Goal: Information Seeking & Learning: Learn about a topic

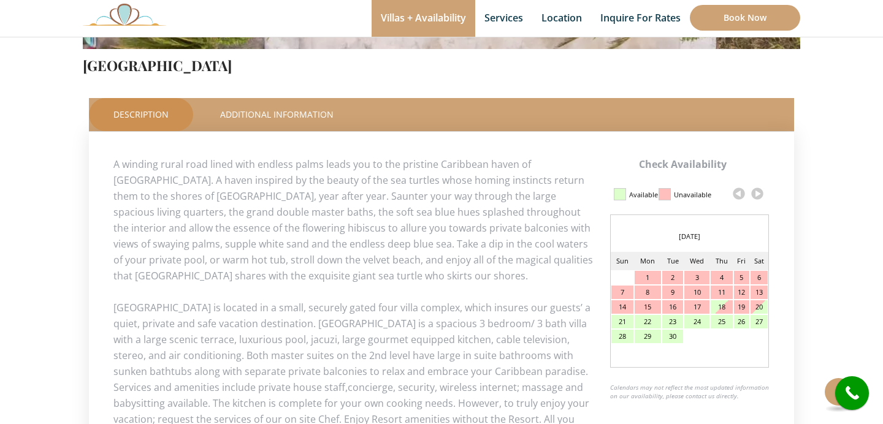
scroll to position [502, 0]
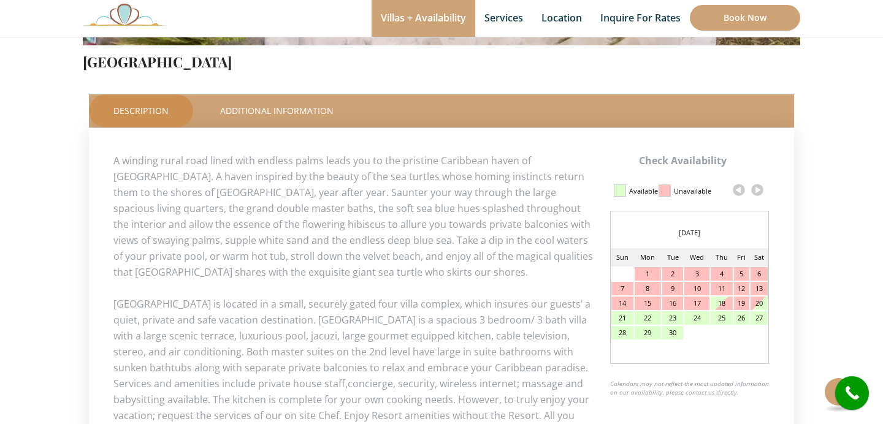
click at [759, 191] on link at bounding box center [757, 190] width 18 height 18
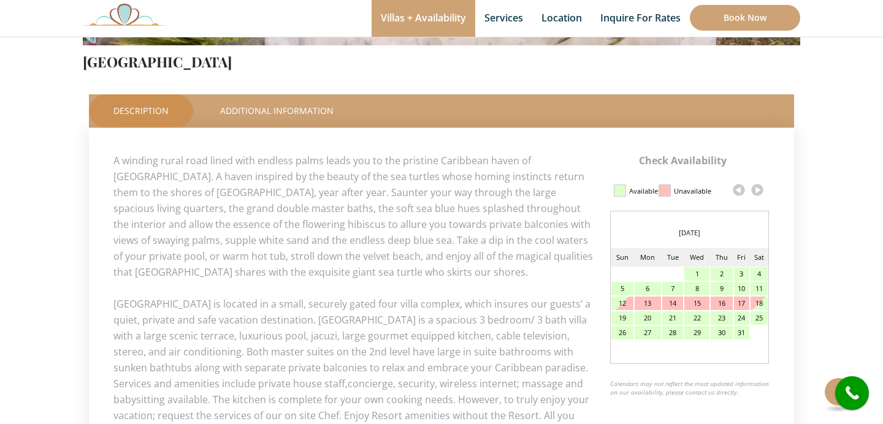
click at [759, 191] on link at bounding box center [757, 190] width 18 height 18
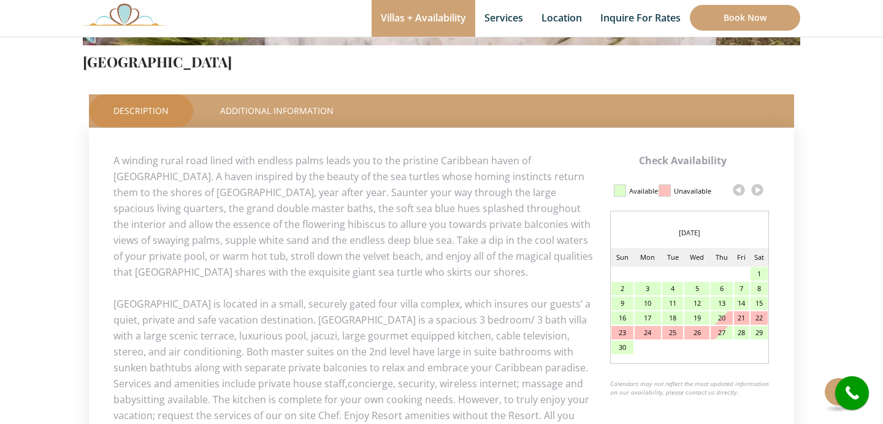
click at [759, 191] on link at bounding box center [757, 190] width 18 height 18
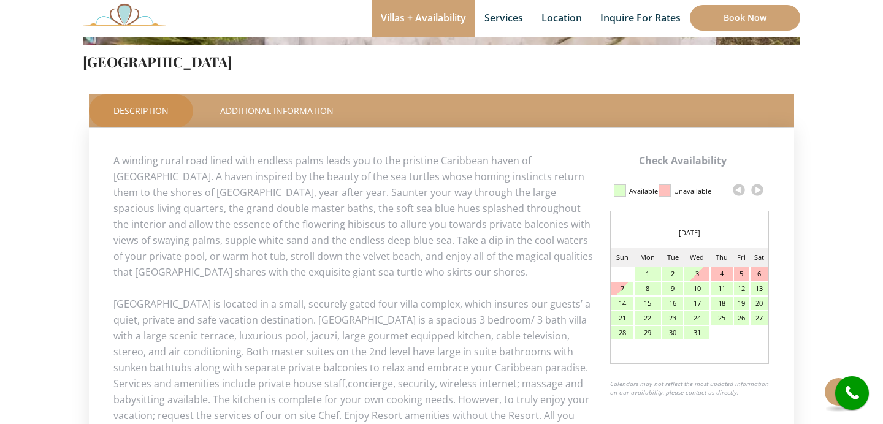
click at [759, 191] on link at bounding box center [757, 190] width 18 height 18
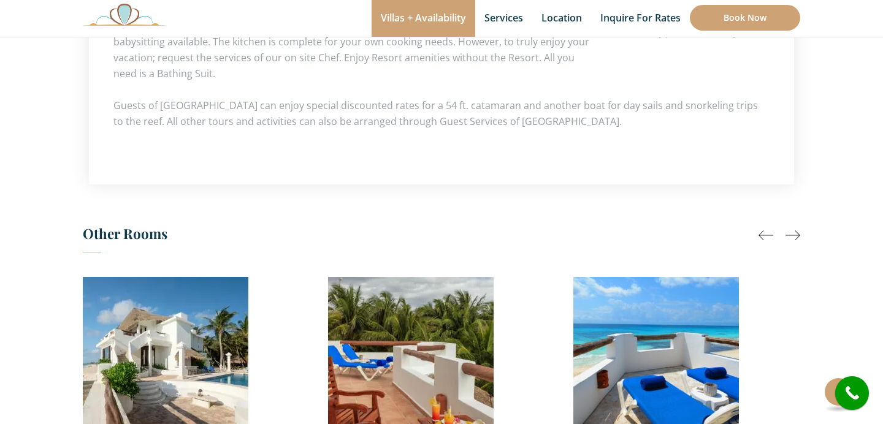
scroll to position [842, 0]
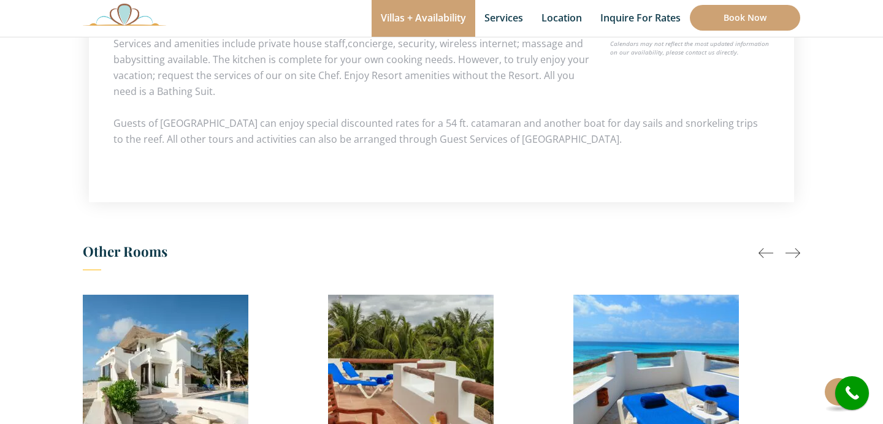
click at [791, 251] on div at bounding box center [793, 253] width 15 height 15
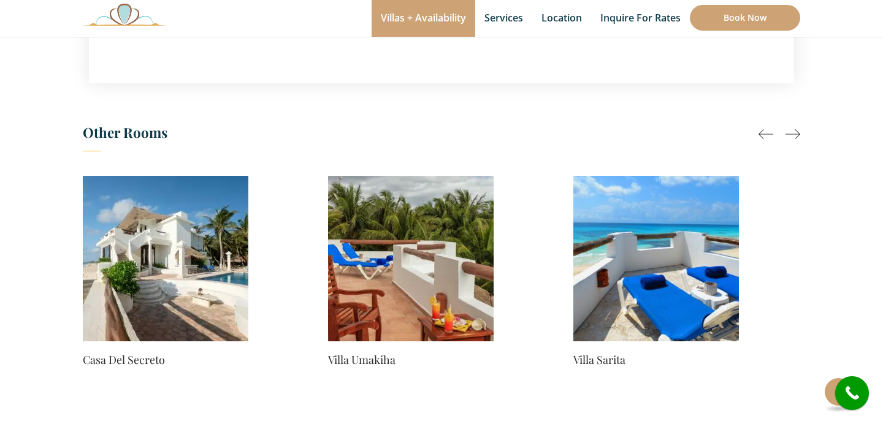
scroll to position [989, 0]
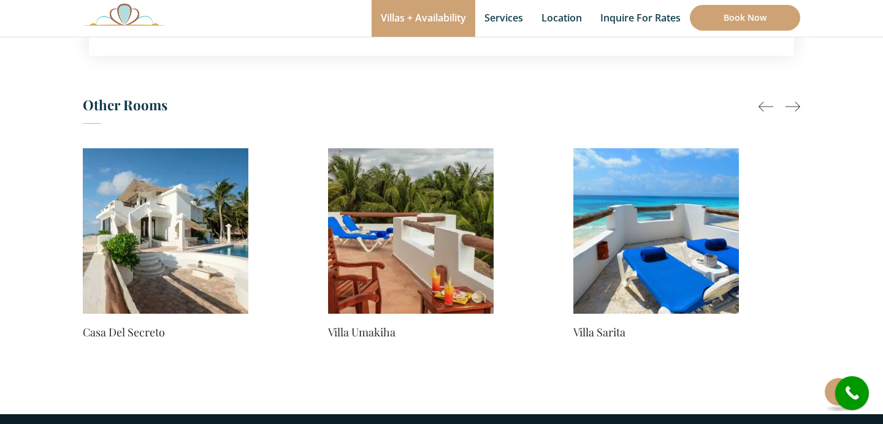
click at [774, 94] on h3 "Other Rooms" at bounding box center [441, 108] width 717 height 31
click at [763, 105] on div at bounding box center [766, 106] width 15 height 15
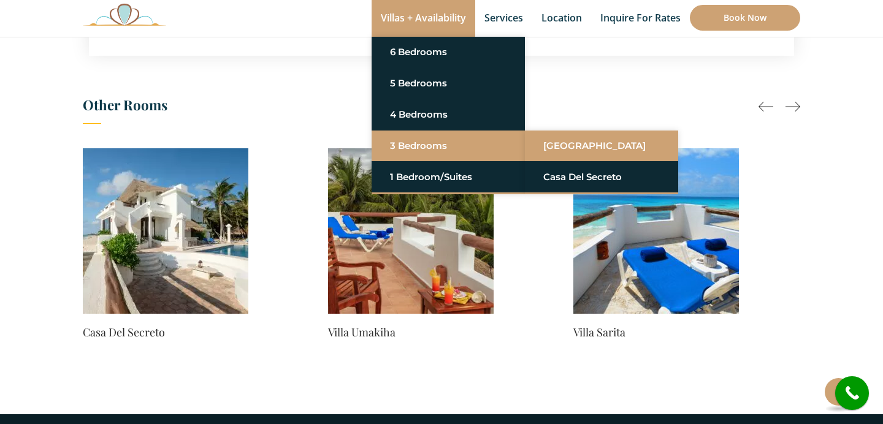
click at [587, 143] on link "[GEOGRAPHIC_DATA]" at bounding box center [601, 146] width 117 height 22
